Goal: Navigation & Orientation: Understand site structure

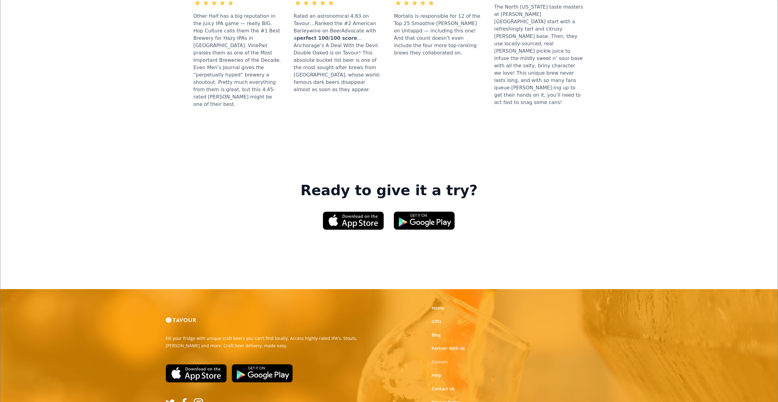
scroll to position [815, 0]
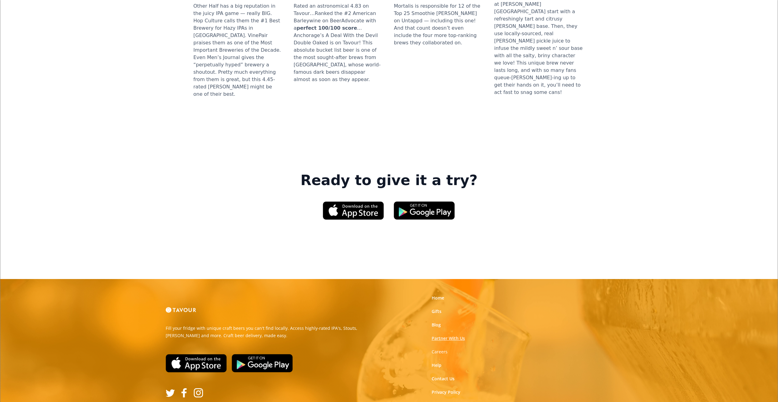
click at [451, 335] on link "Partner With Us" at bounding box center [448, 338] width 33 height 6
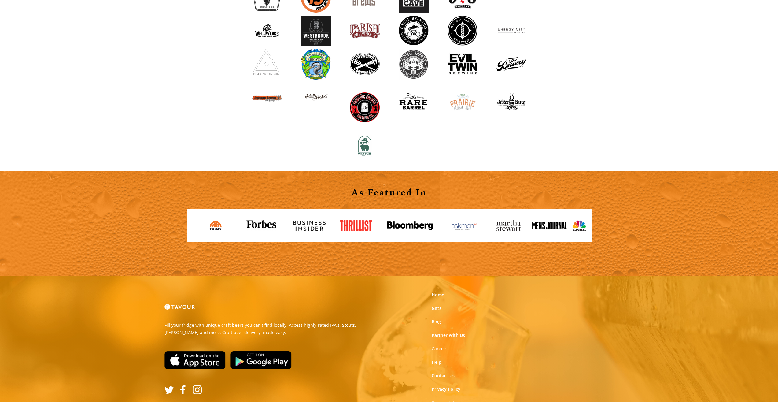
scroll to position [642, 0]
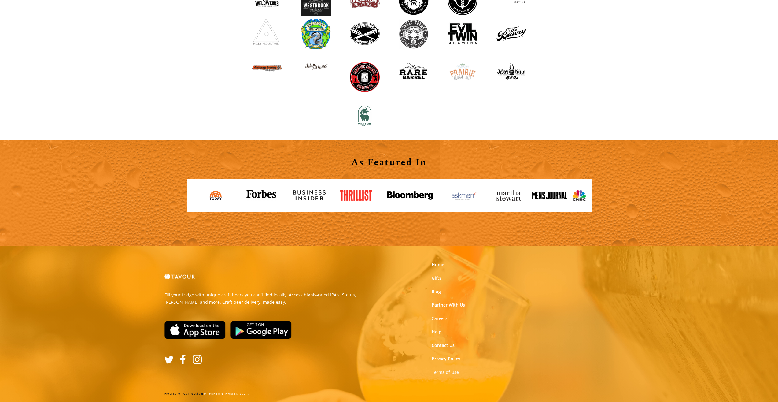
click at [448, 373] on link "Terms of Use" at bounding box center [445, 372] width 27 height 6
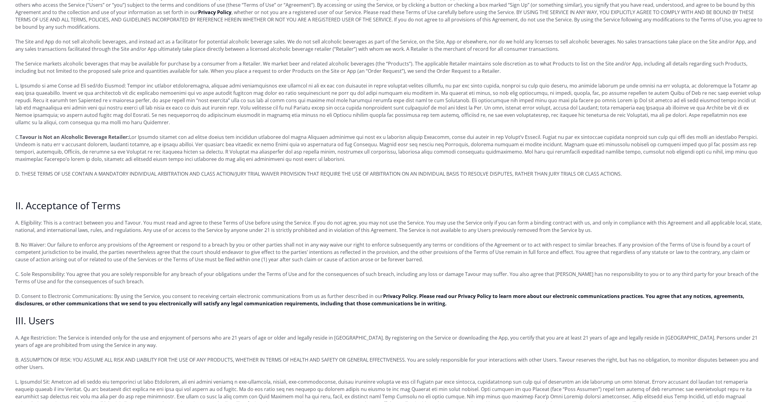
scroll to position [184, 0]
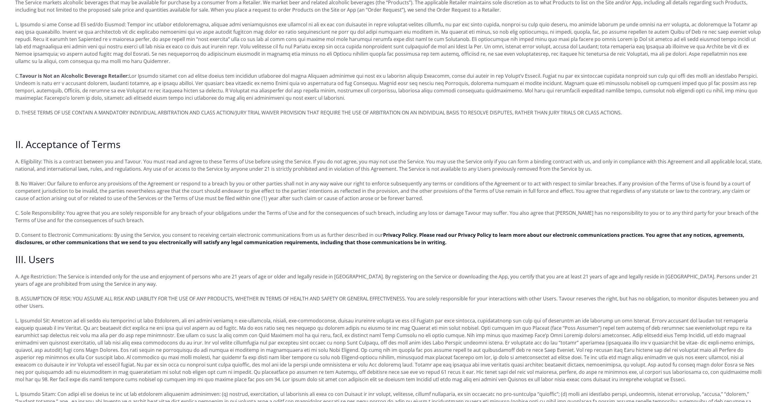
click at [212, 233] on p "D. Consent to Electronic Communications: By using the Service, you consent to r…" at bounding box center [389, 238] width 748 height 15
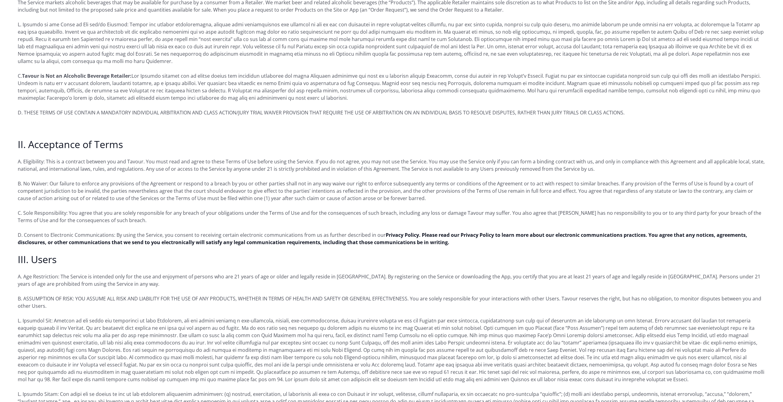
scroll to position [0, 0]
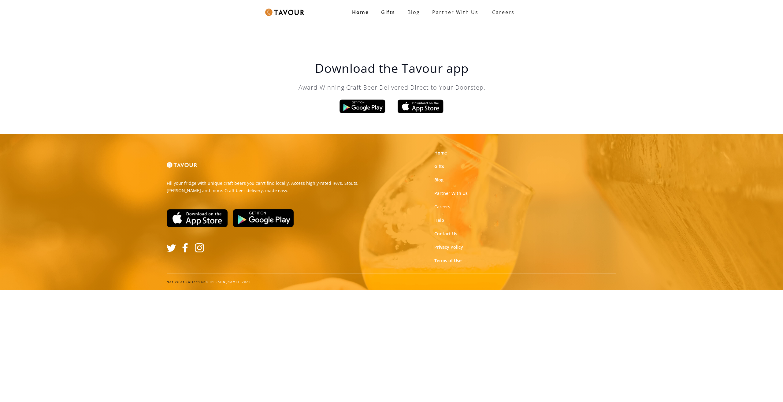
click at [179, 282] on link "Notice of Collection" at bounding box center [186, 282] width 39 height 4
